Goal: Transaction & Acquisition: Purchase product/service

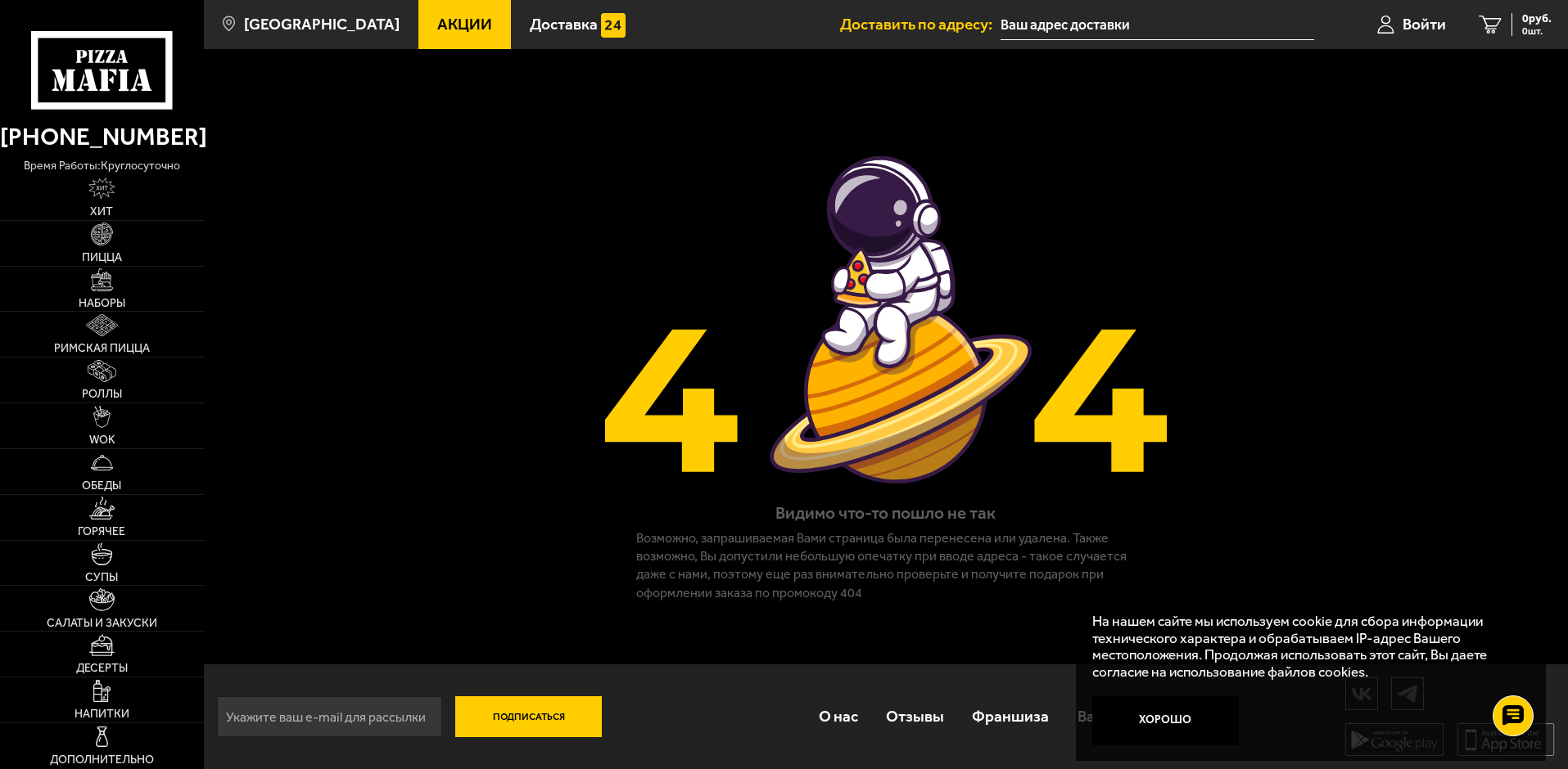
scroll to position [1, 0]
click at [104, 192] on img at bounding box center [102, 189] width 27 height 22
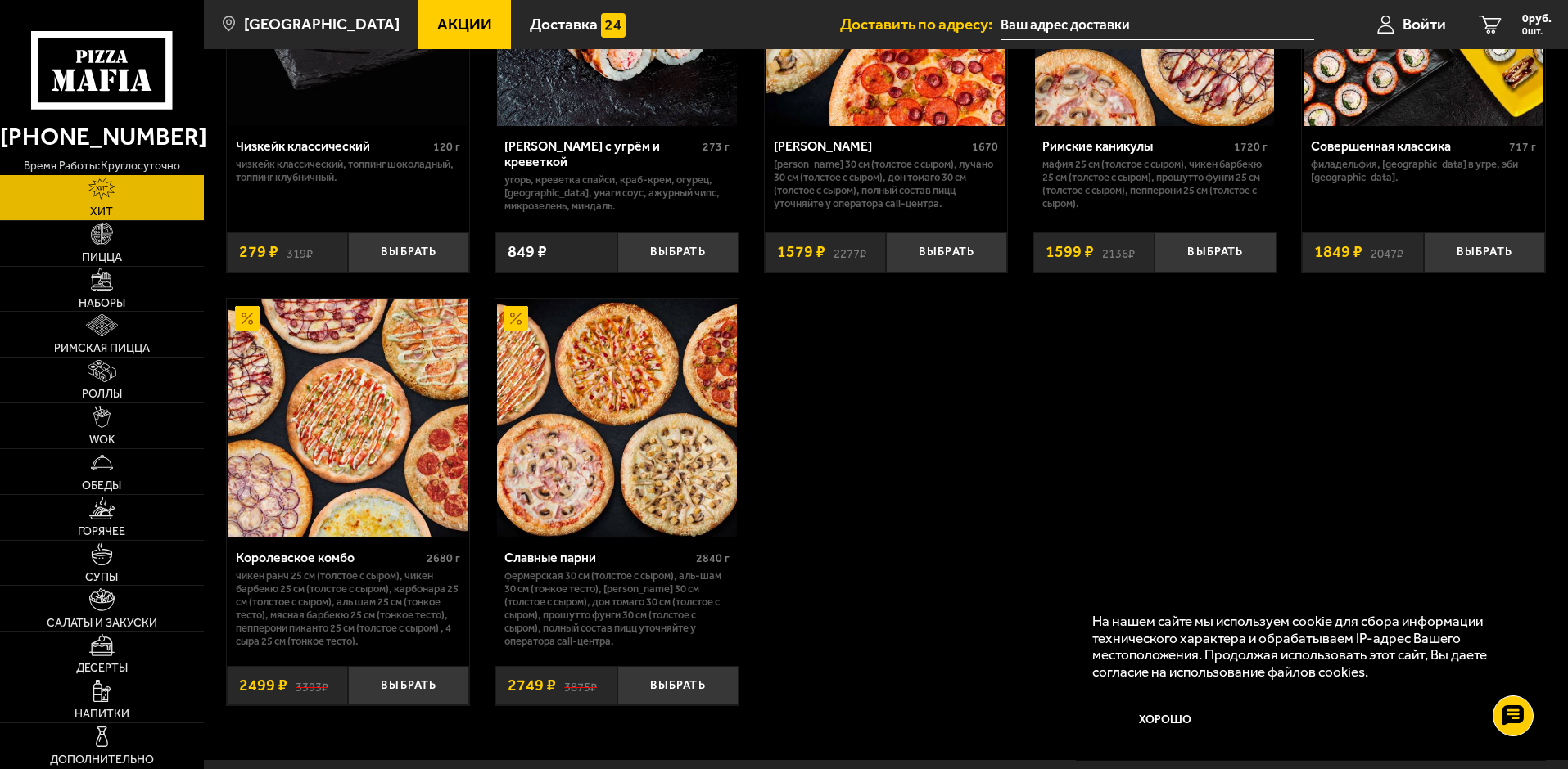
scroll to position [916, 0]
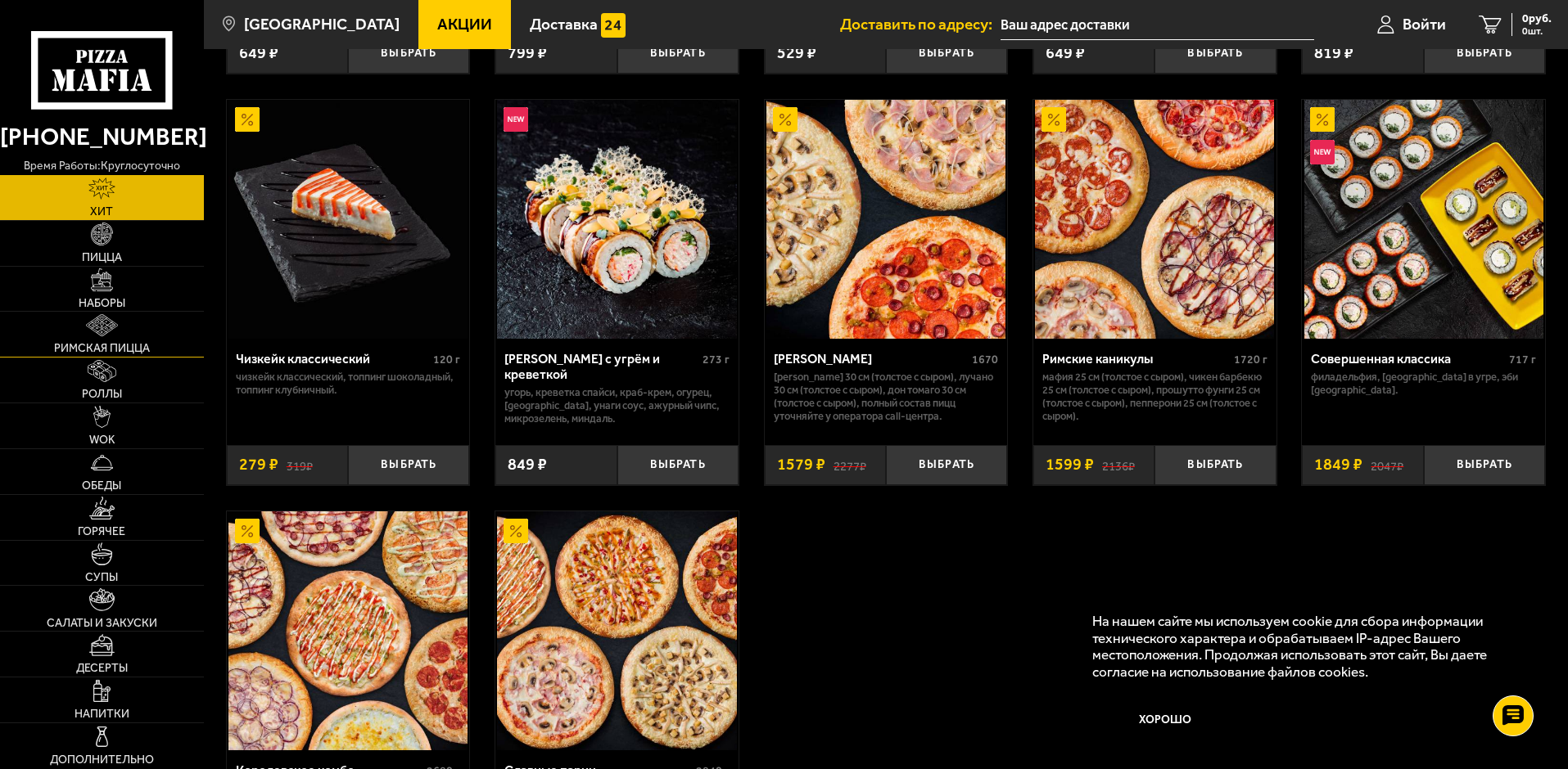
click at [86, 343] on span "Римская пицца" at bounding box center [102, 349] width 96 height 12
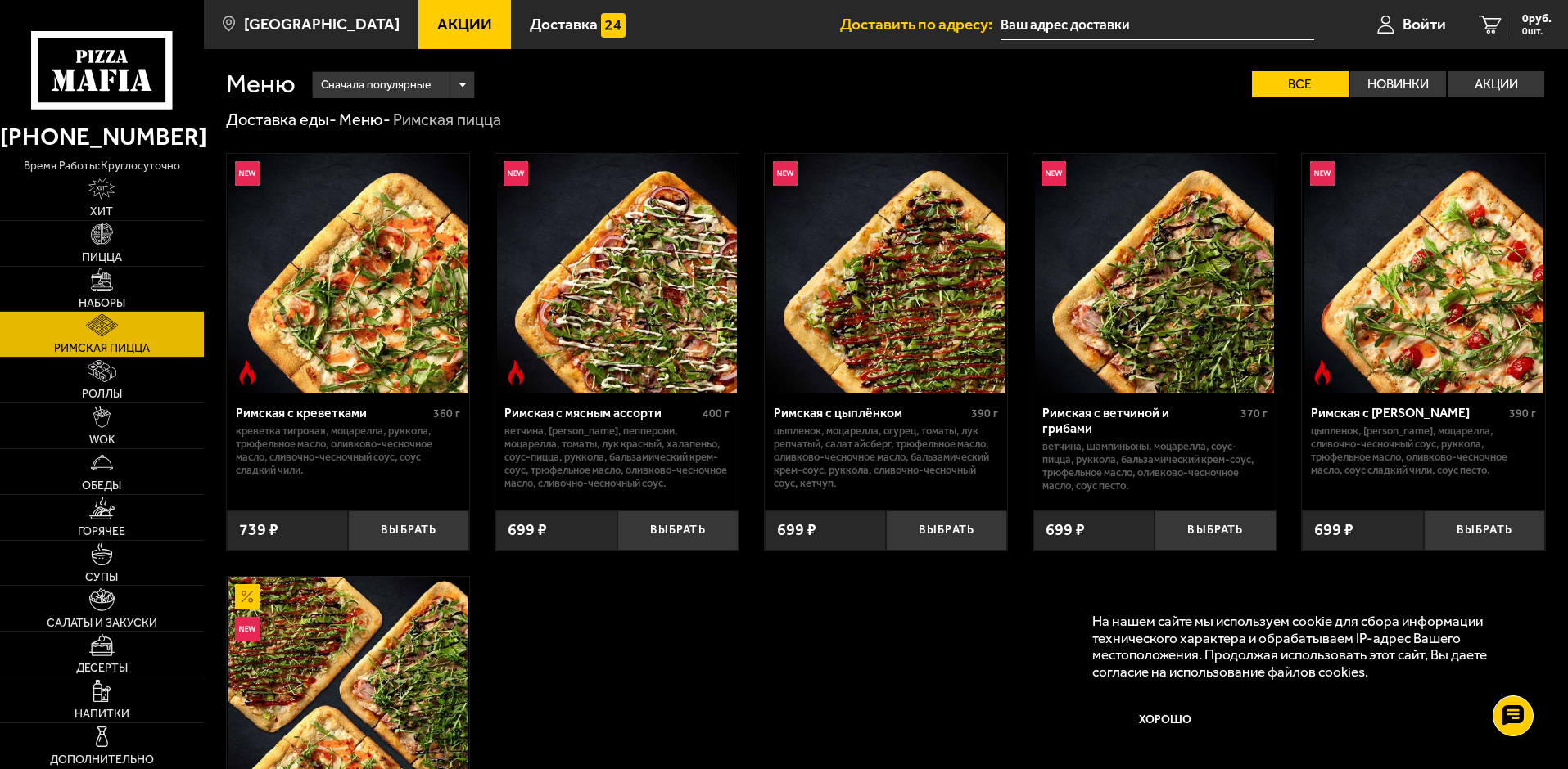
click at [1152, 413] on div "Римская с ветчиной и грибами" at bounding box center [1139, 421] width 195 height 31
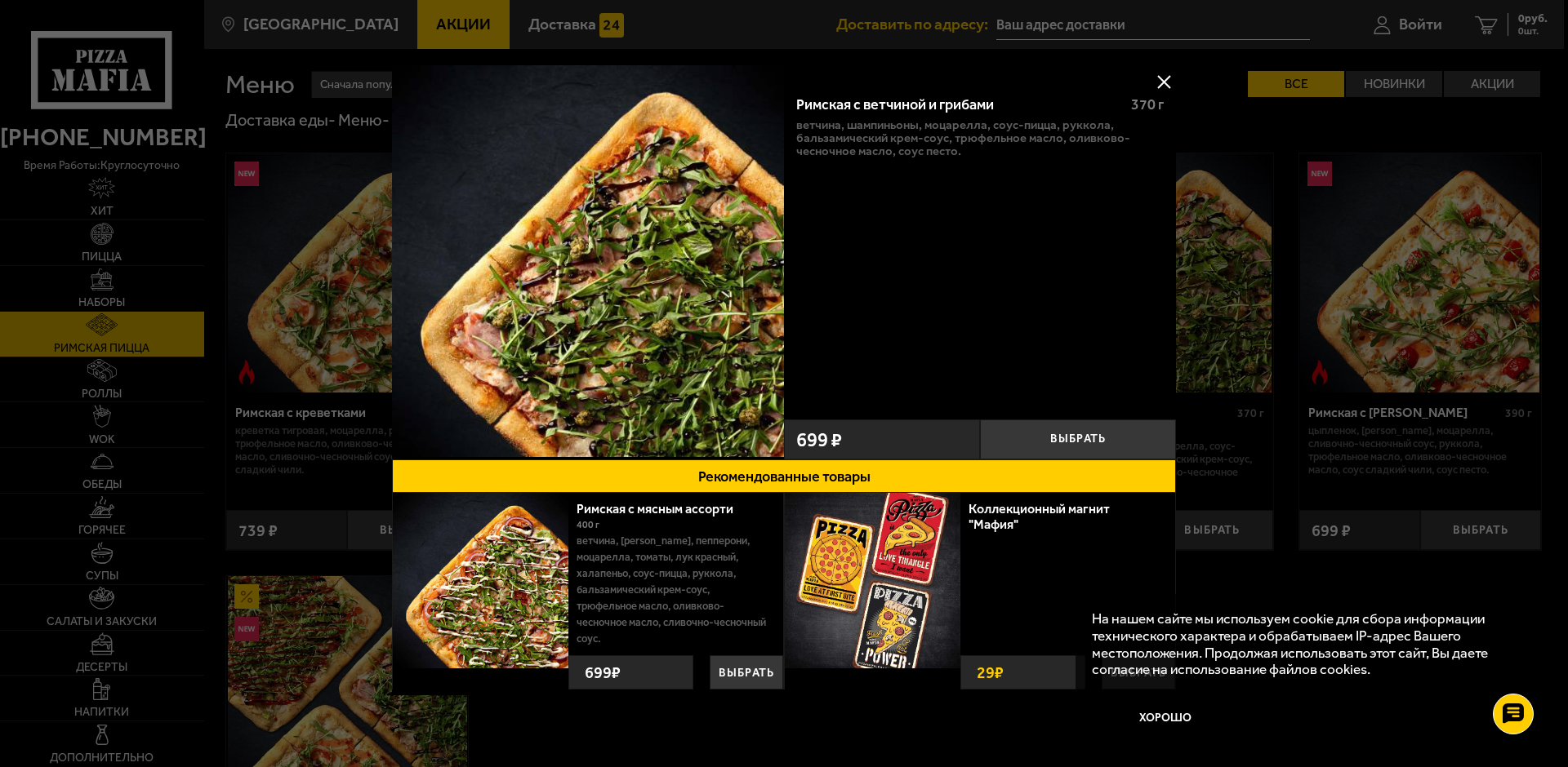
drag, startPoint x: 1166, startPoint y: 77, endPoint x: 1145, endPoint y: 200, distance: 124.8
click at [1165, 77] on button at bounding box center [1163, 81] width 24 height 24
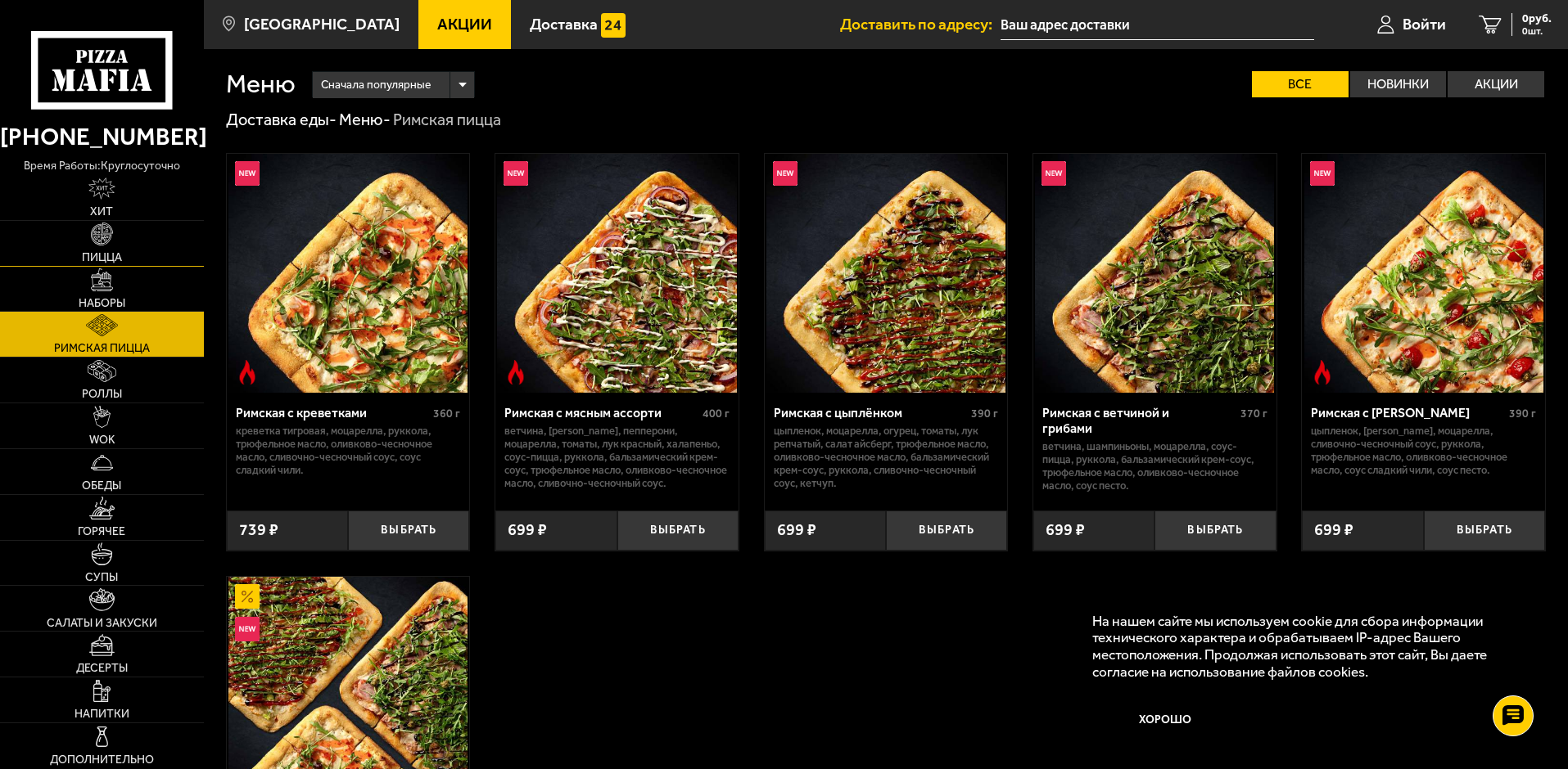
click at [101, 247] on link "Пицца" at bounding box center [102, 243] width 204 height 45
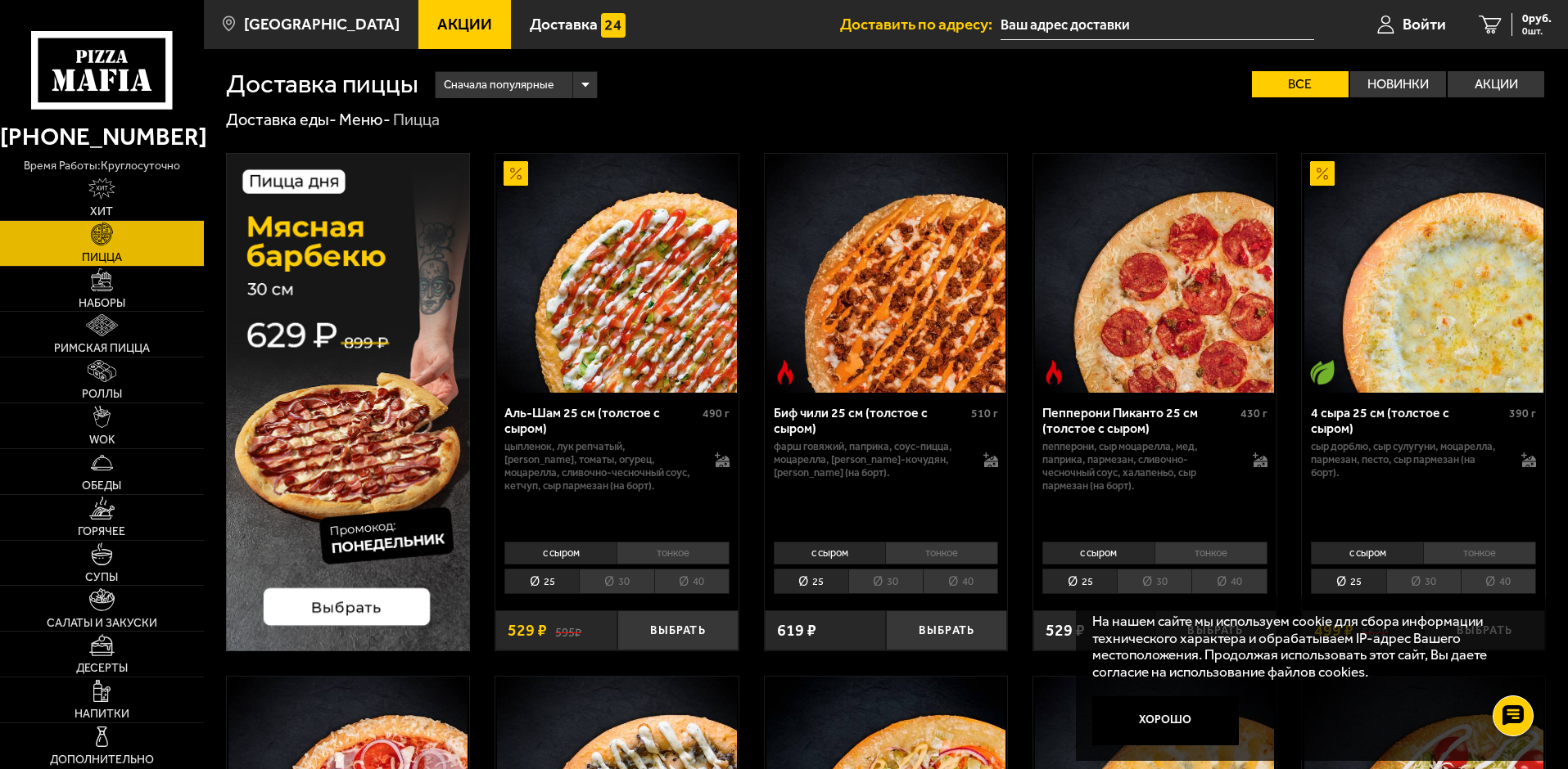
click at [619, 582] on li "30" at bounding box center [616, 581] width 74 height 25
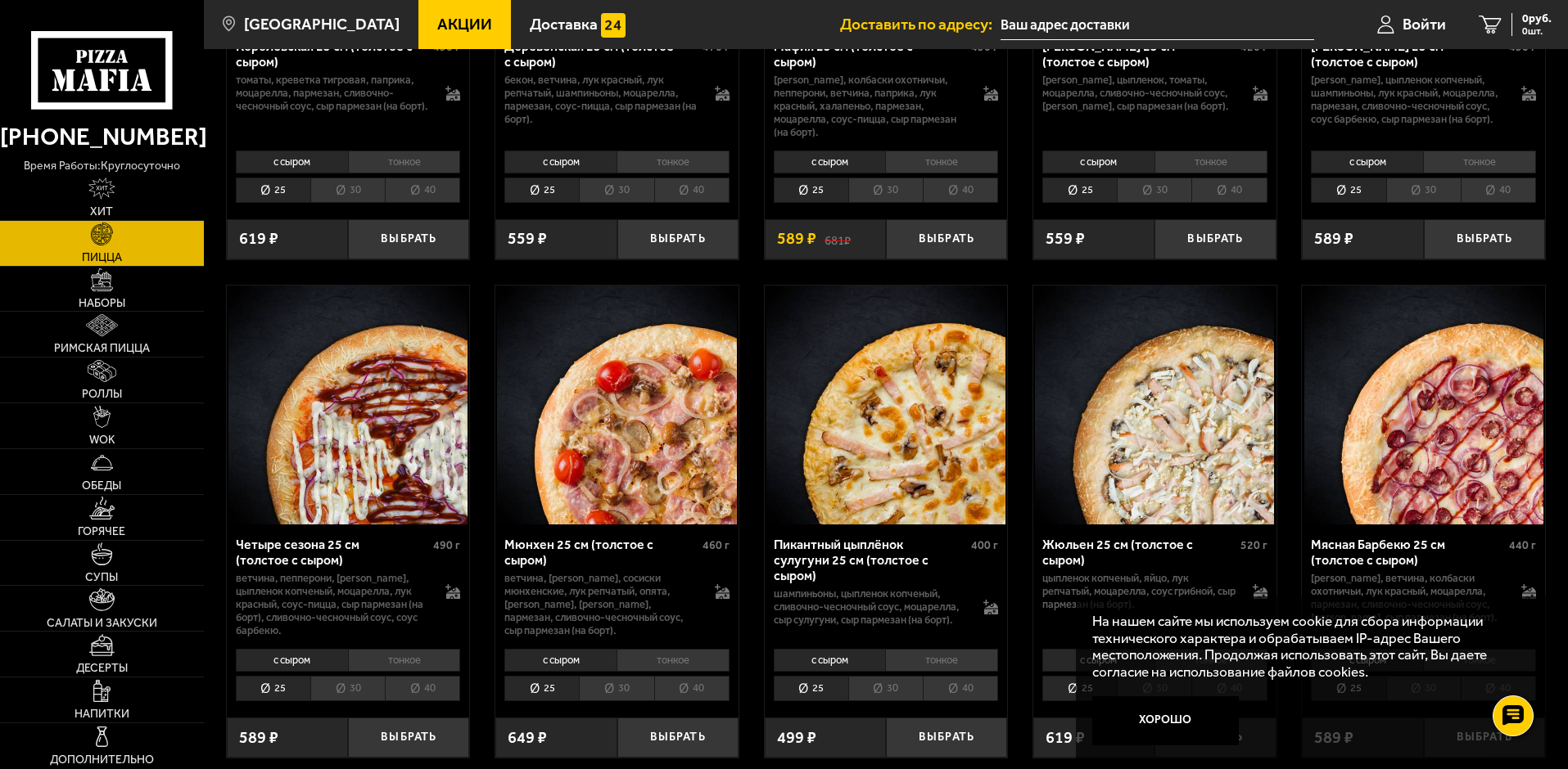
scroll to position [1883, 0]
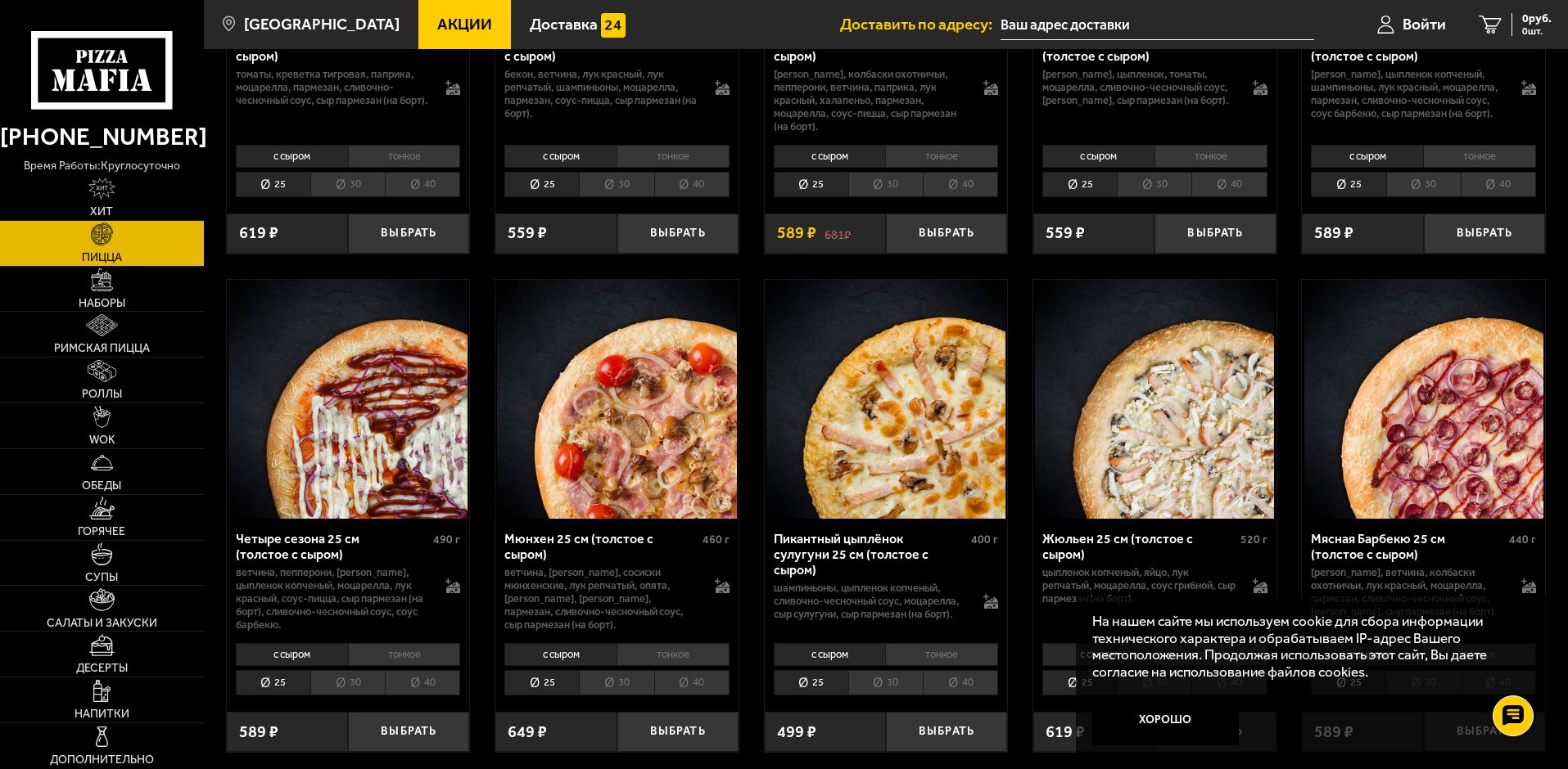
click at [936, 666] on li "тонкое" at bounding box center [942, 654] width 113 height 22
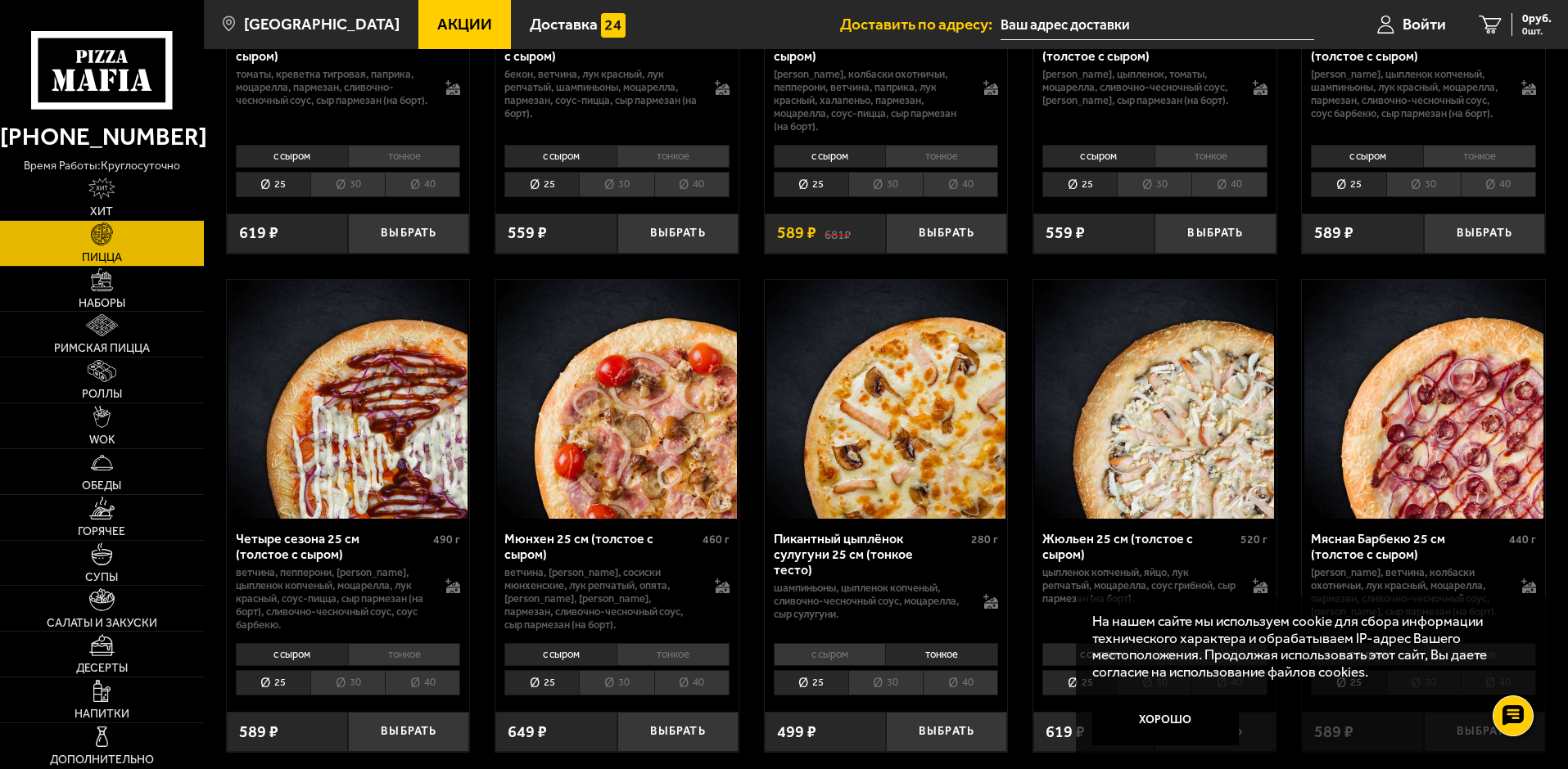
scroll to position [1964, 0]
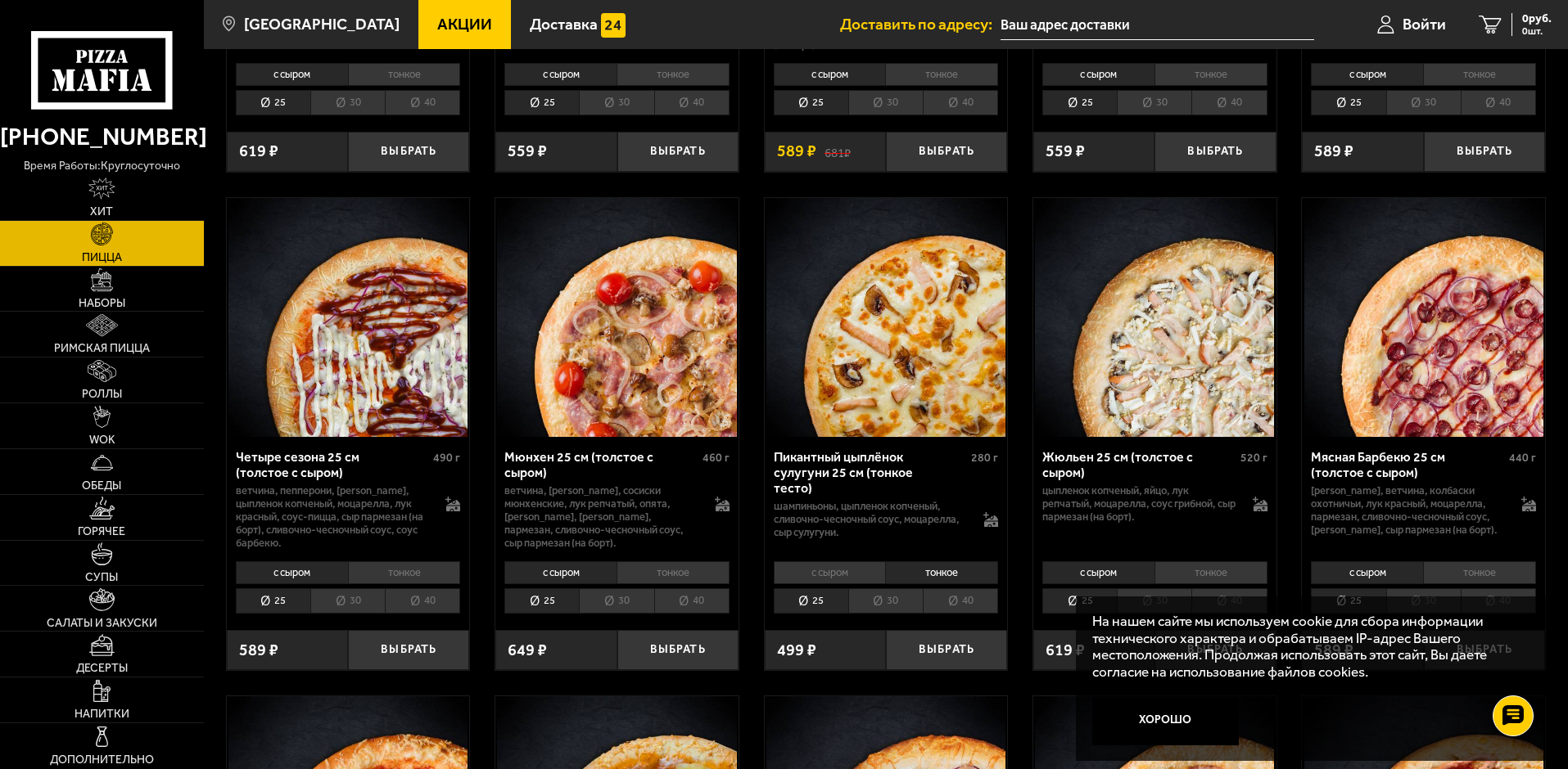
click at [903, 614] on li "30" at bounding box center [886, 601] width 74 height 25
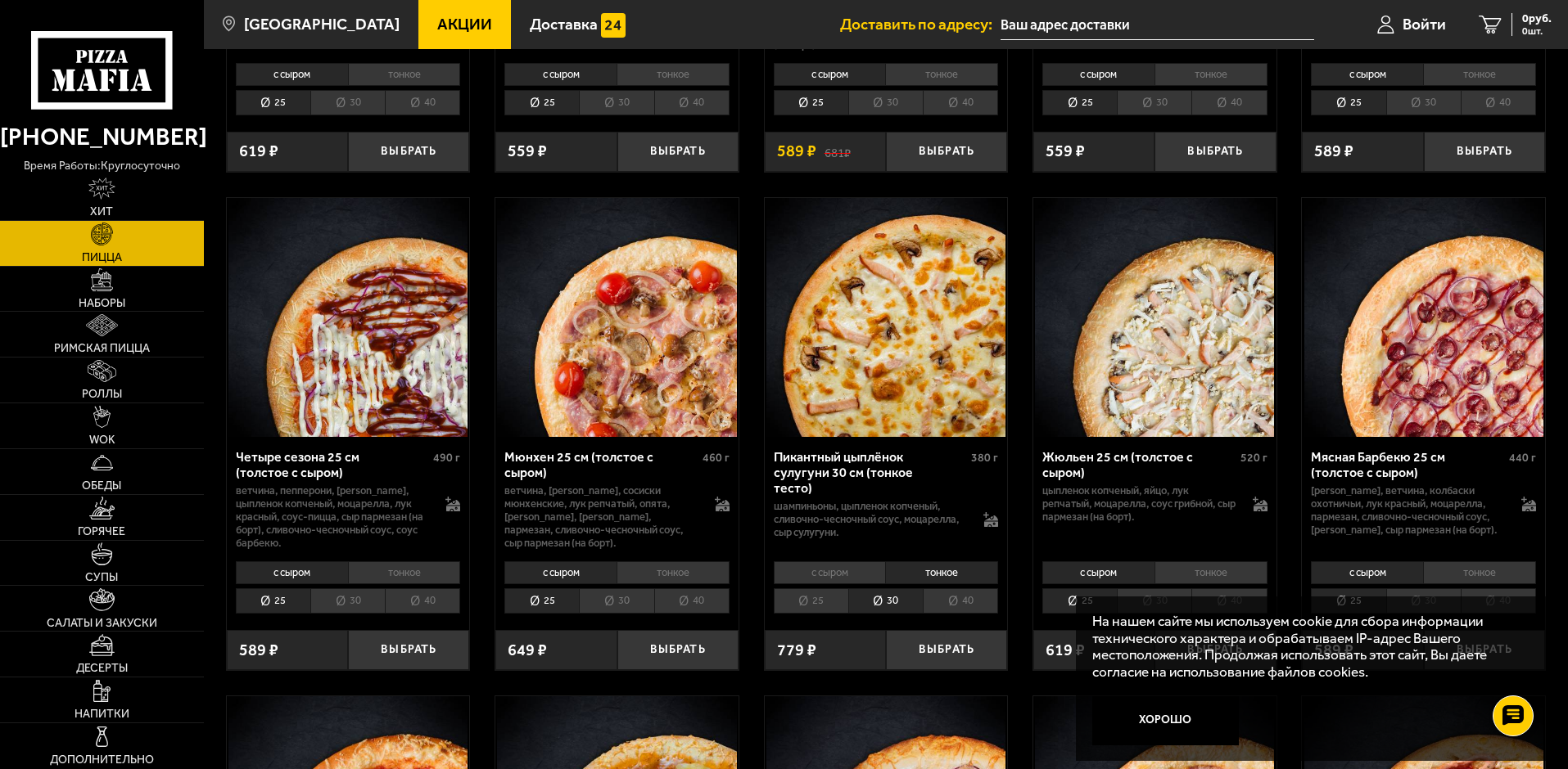
click at [814, 614] on li "25" at bounding box center [811, 601] width 74 height 25
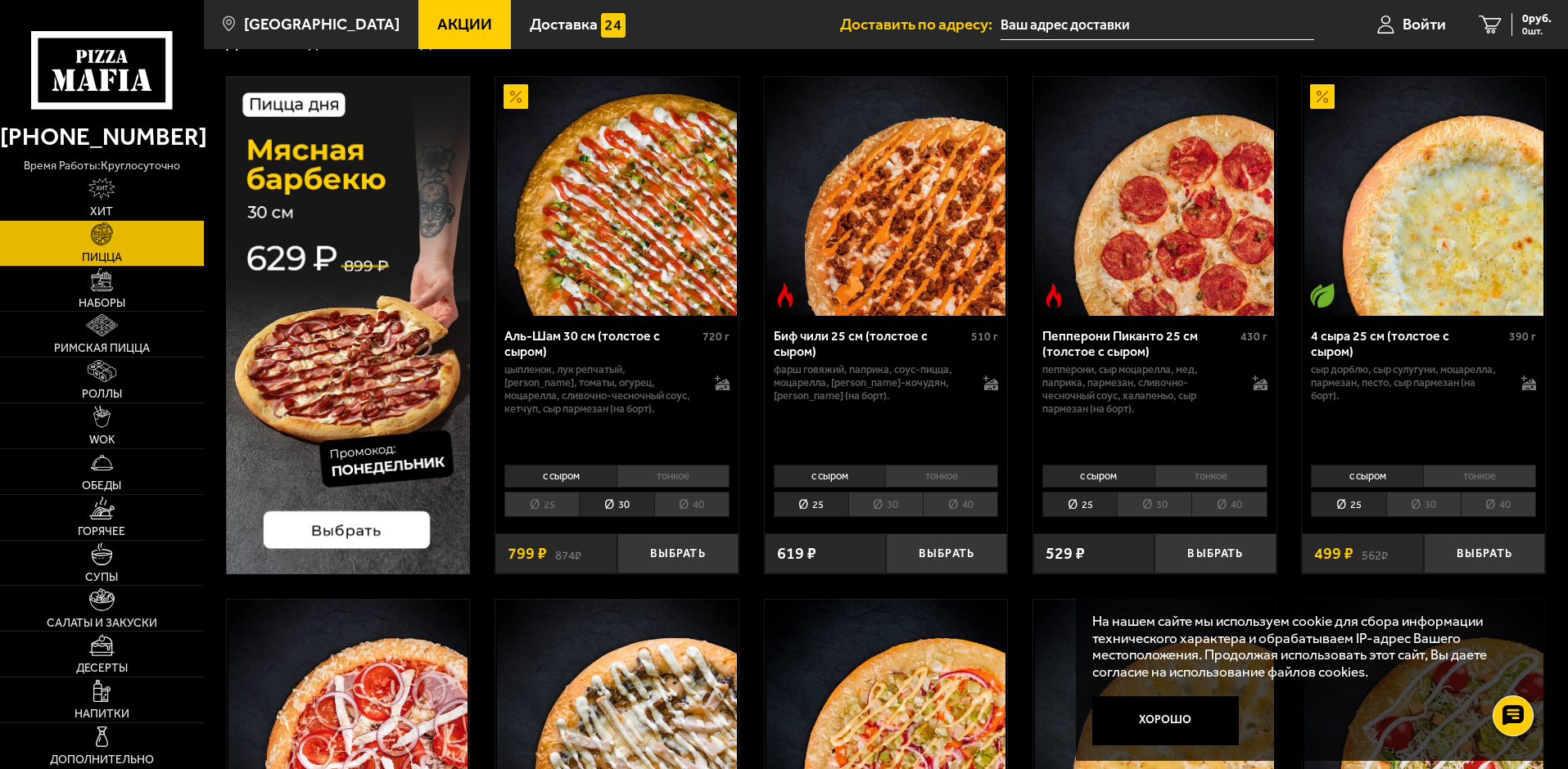
scroll to position [0, 0]
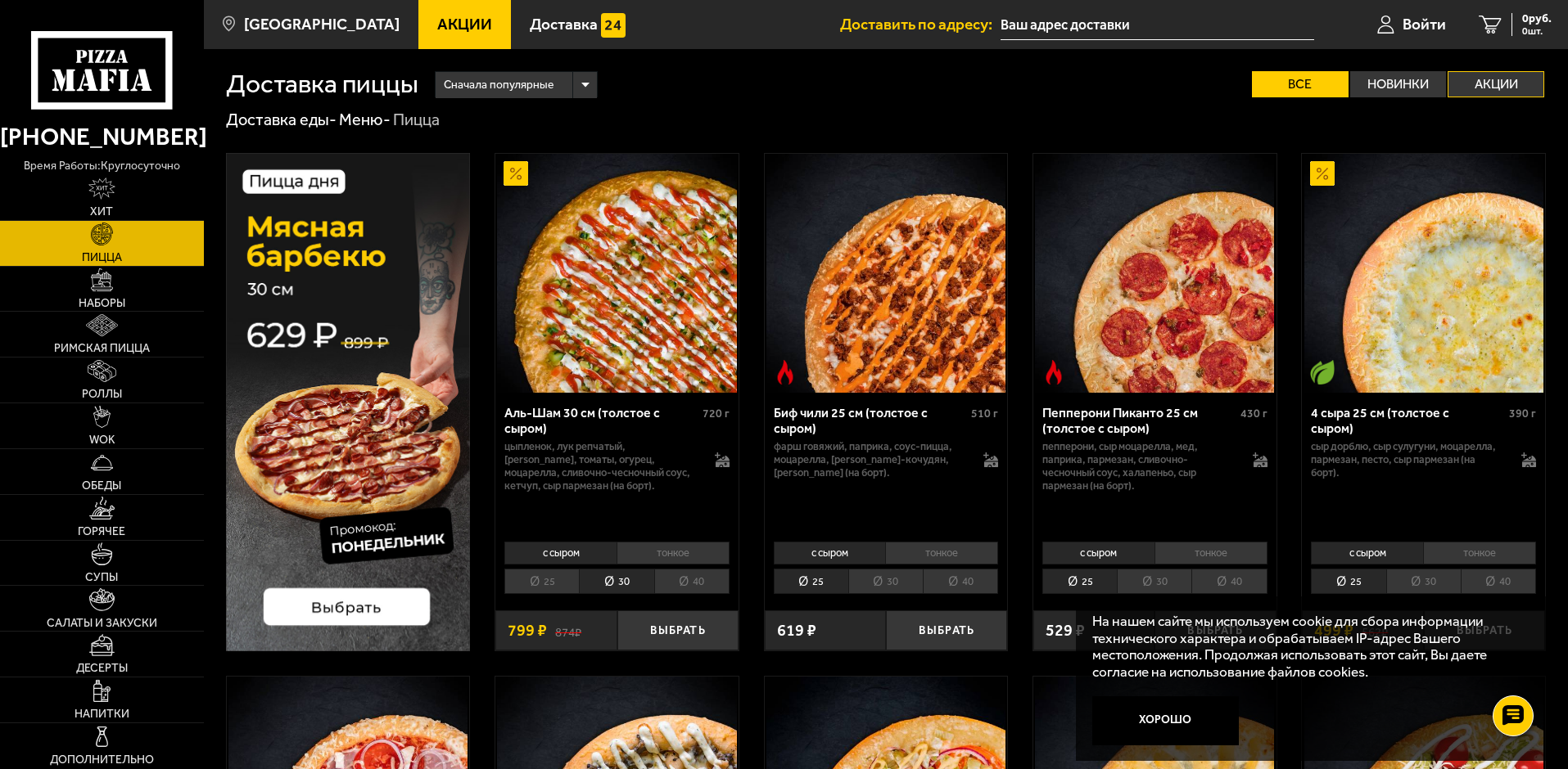
click at [1510, 83] on label "Акции" at bounding box center [1496, 84] width 97 height 26
click at [0, 0] on input "Акции" at bounding box center [0, 0] width 0 height 0
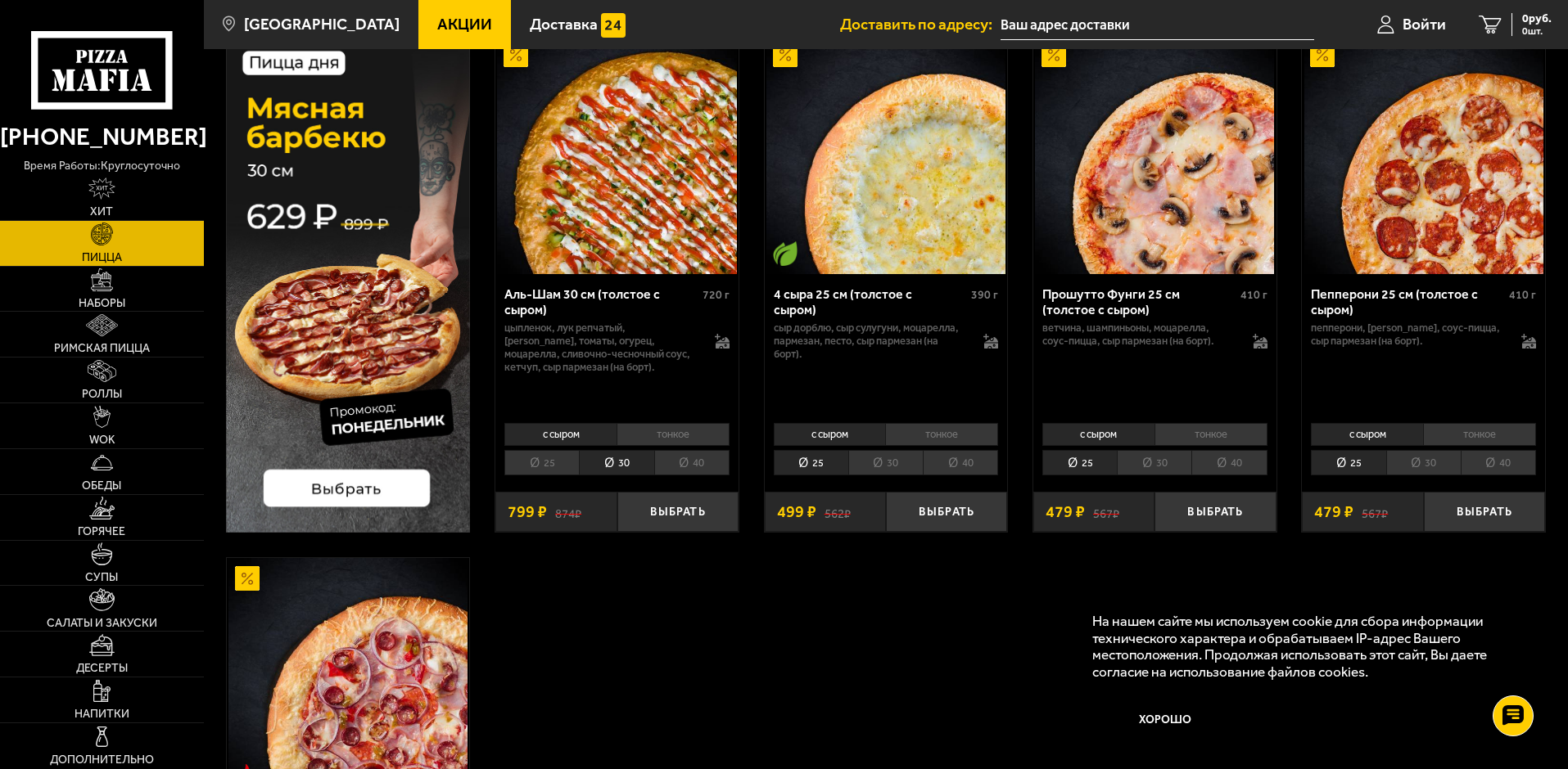
scroll to position [327, 0]
